Goal: Information Seeking & Learning: Check status

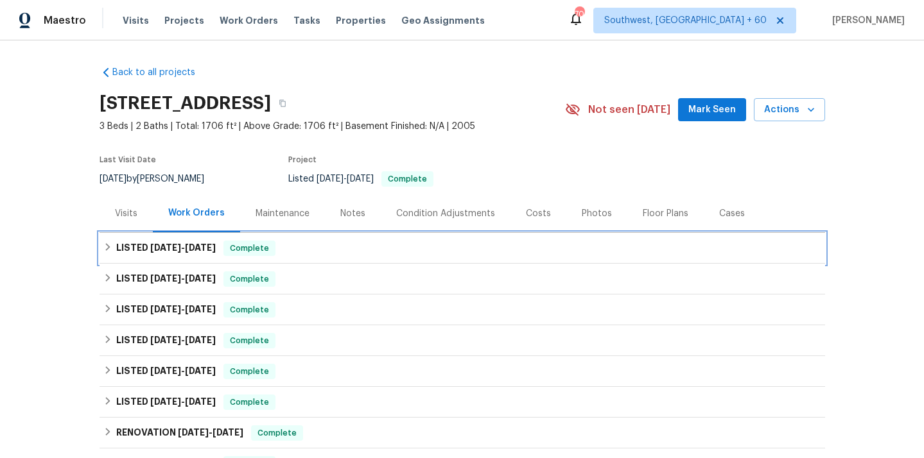
click at [108, 249] on icon at bounding box center [107, 247] width 9 height 9
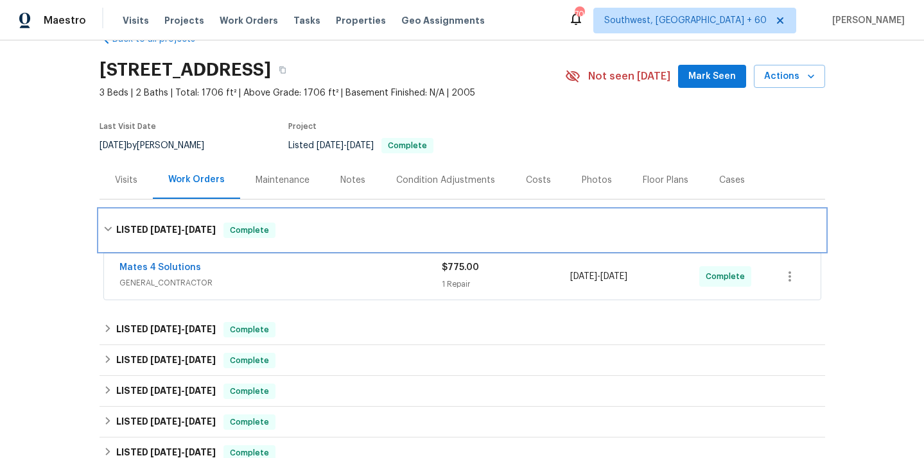
scroll to position [37, 0]
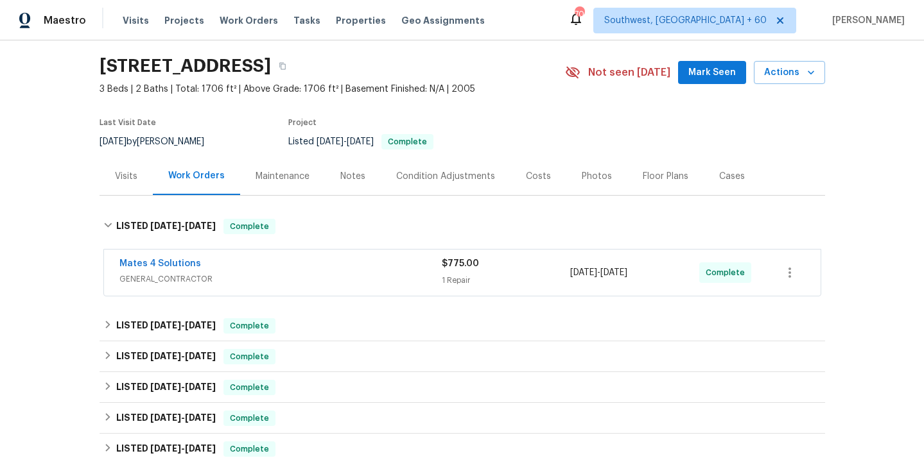
click at [184, 280] on span "GENERAL_CONTRACTOR" at bounding box center [280, 279] width 322 height 13
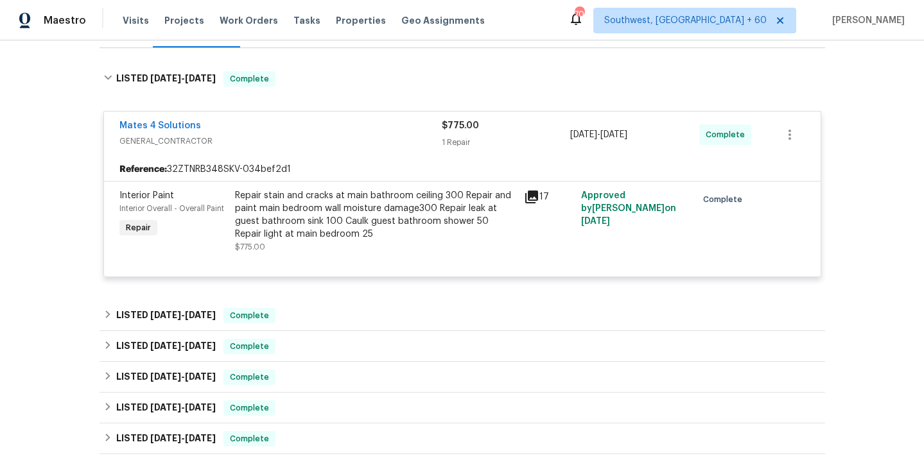
scroll to position [195, 0]
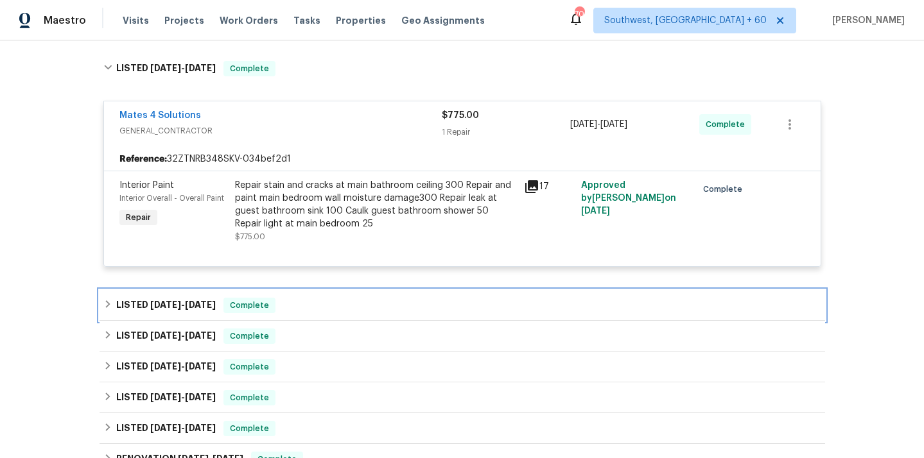
click at [109, 302] on icon at bounding box center [107, 304] width 9 height 9
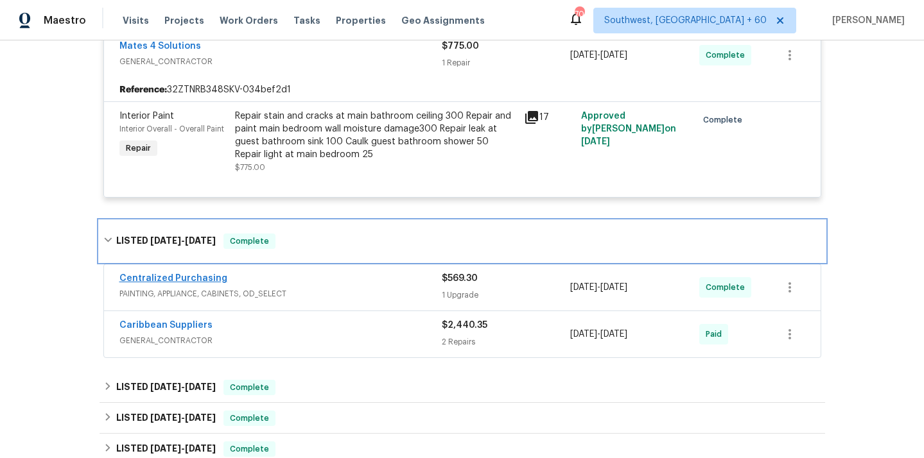
scroll to position [280, 0]
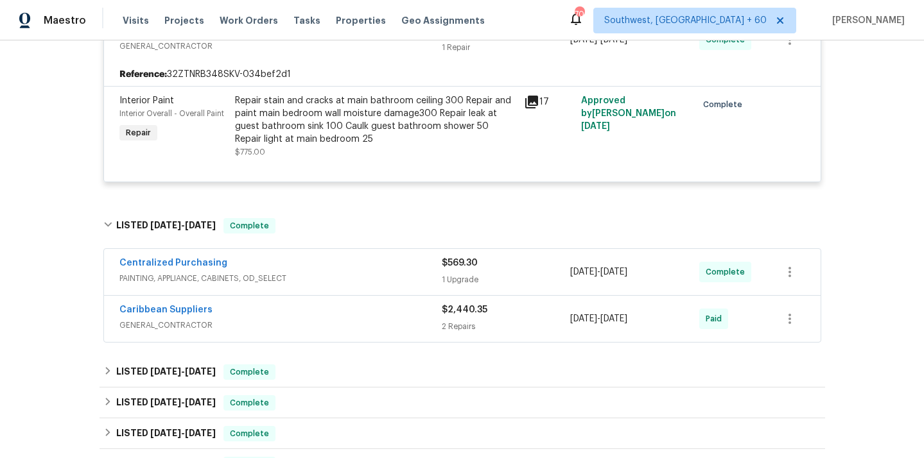
click at [190, 287] on div "Centralized Purchasing PAINTING, APPLIANCE, CABINETS, OD_SELECT" at bounding box center [280, 272] width 322 height 31
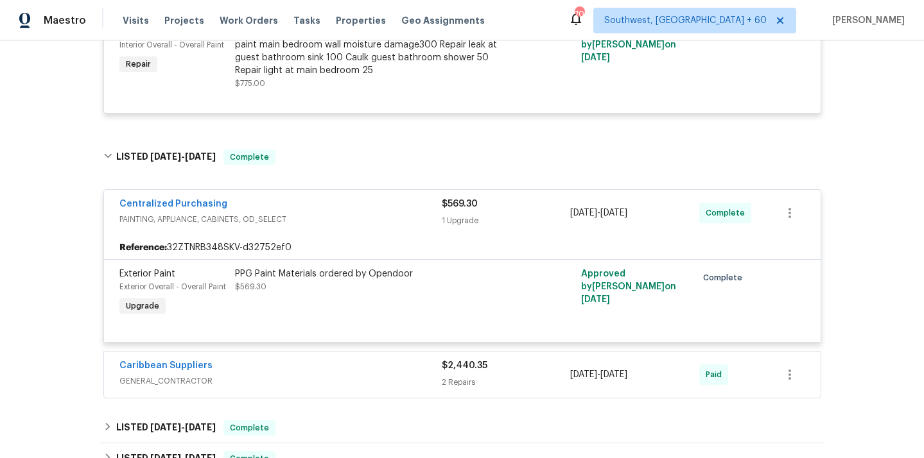
scroll to position [391, 0]
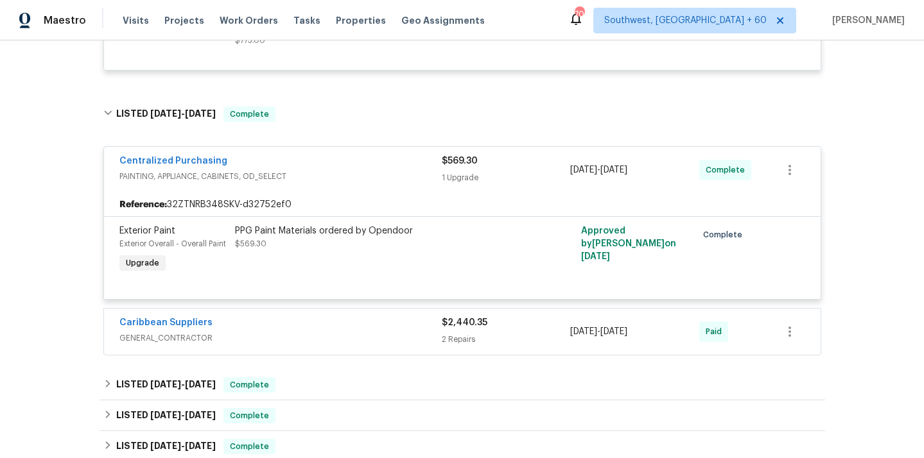
click at [174, 341] on span "GENERAL_CONTRACTOR" at bounding box center [280, 338] width 322 height 13
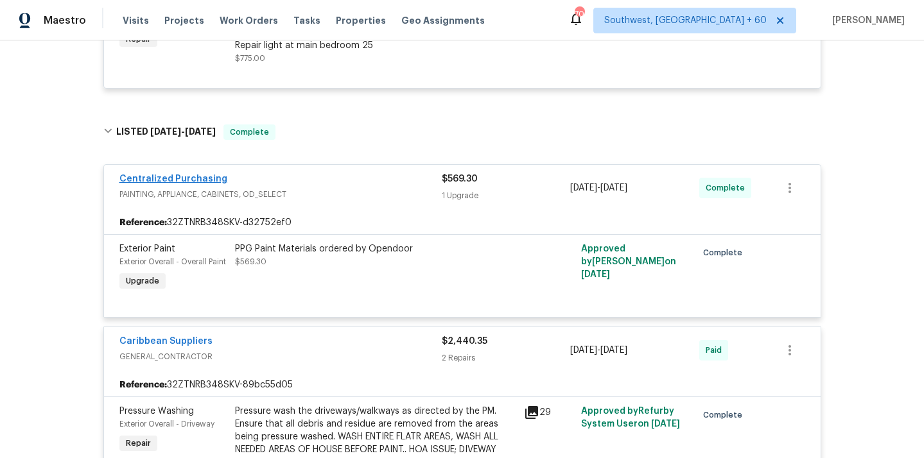
scroll to position [0, 0]
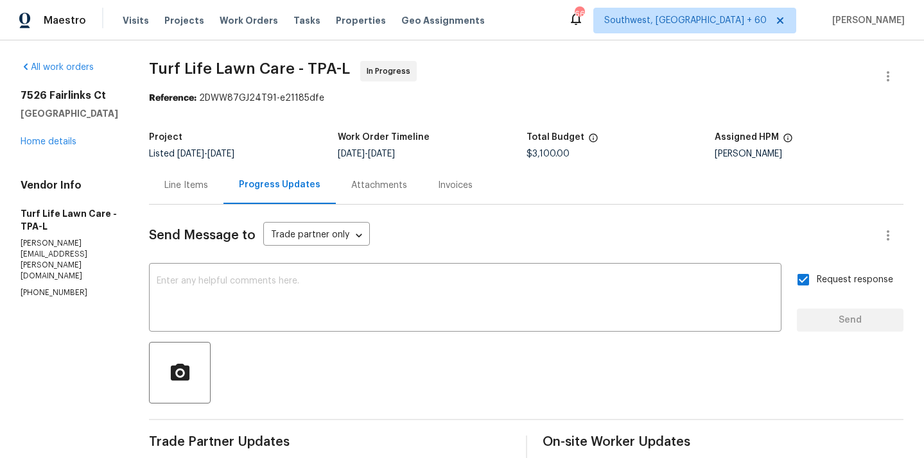
scroll to position [209, 0]
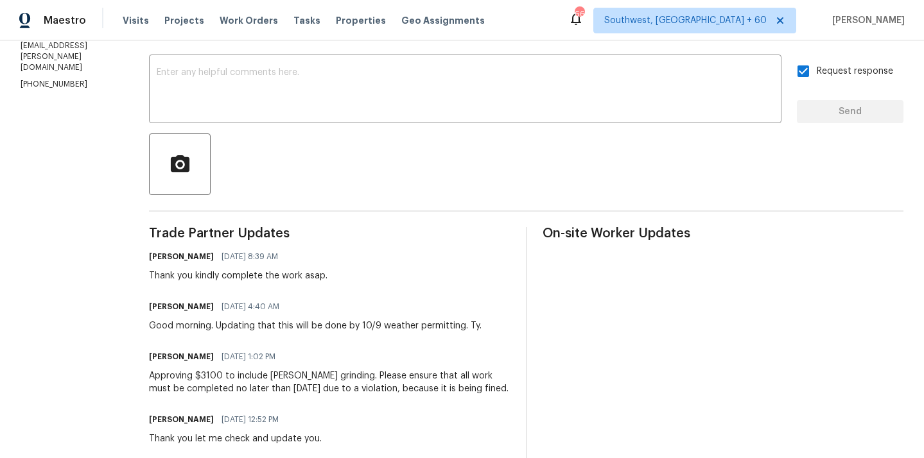
click at [320, 327] on div "Good morning. Updating that this will be done by 10/9 weather permitting. Ty." at bounding box center [315, 326] width 332 height 13
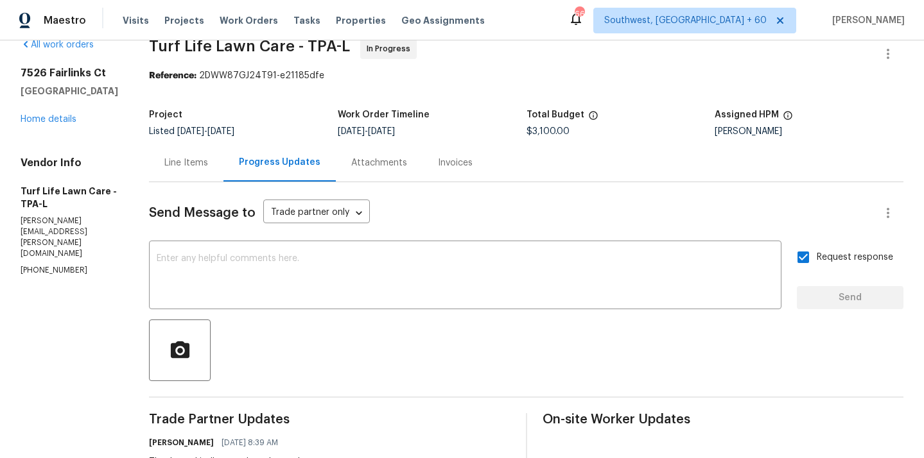
scroll to position [0, 0]
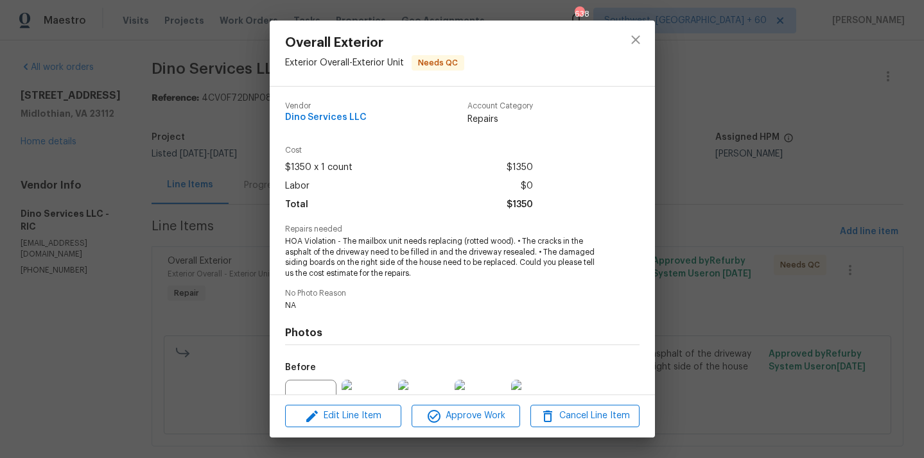
scroll to position [133, 0]
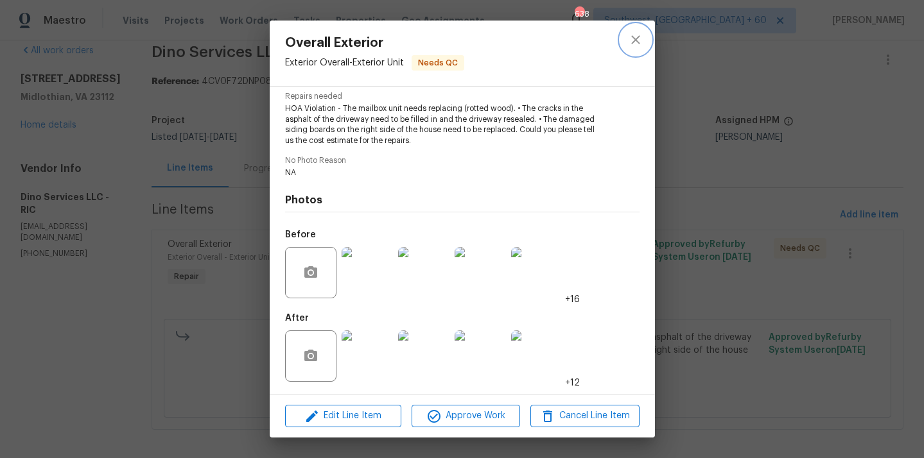
click at [632, 37] on icon "close" at bounding box center [635, 39] width 15 height 15
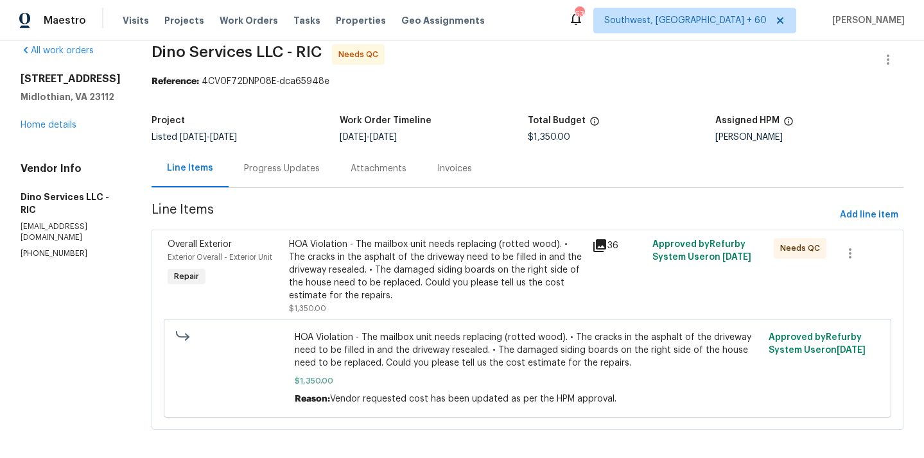
scroll to position [0, 0]
